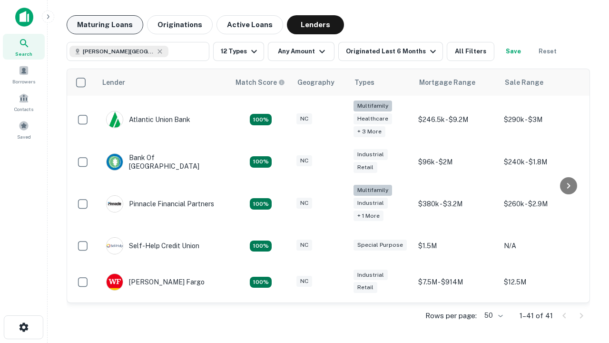
click at [105, 25] on button "Maturing Loans" at bounding box center [105, 24] width 77 height 19
